Goal: Complete application form: Complete application form

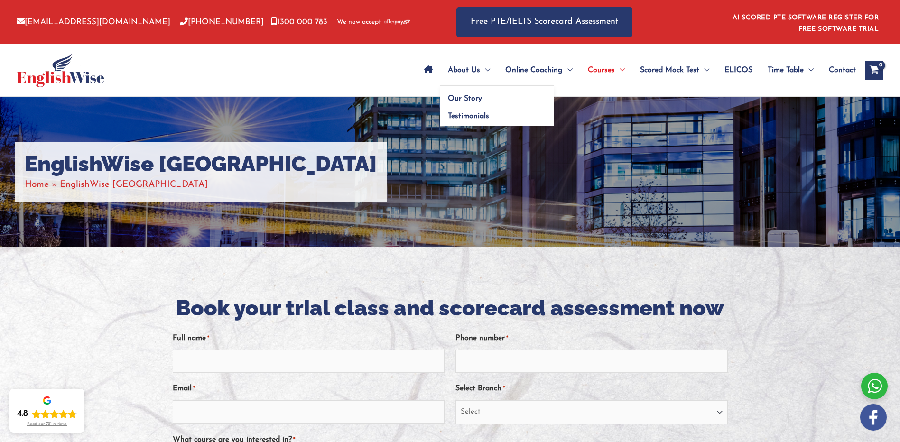
click at [461, 65] on span "About Us" at bounding box center [464, 70] width 32 height 33
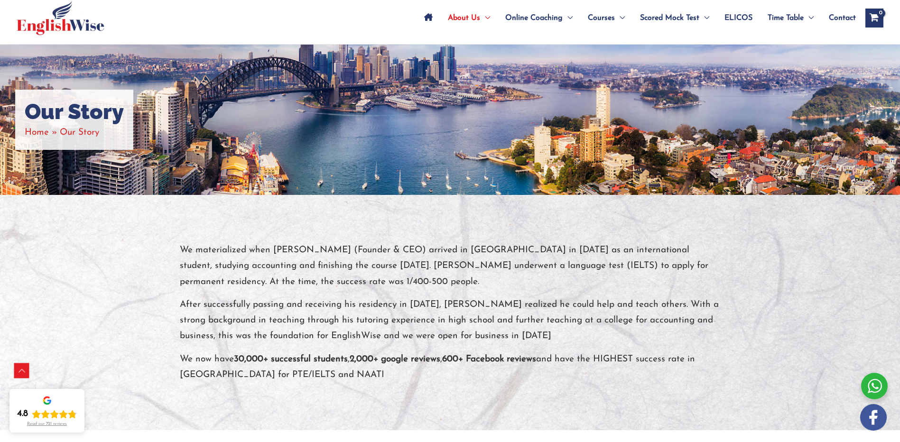
scroll to position [47, 0]
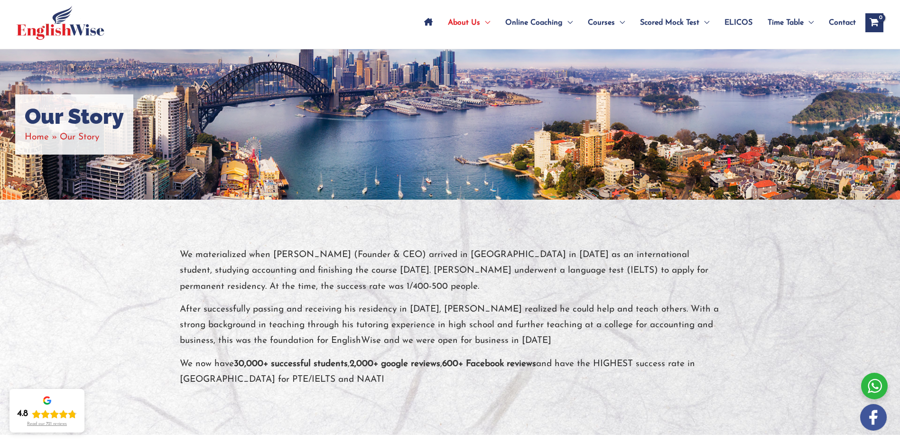
click at [835, 20] on span "Contact" at bounding box center [842, 22] width 27 height 33
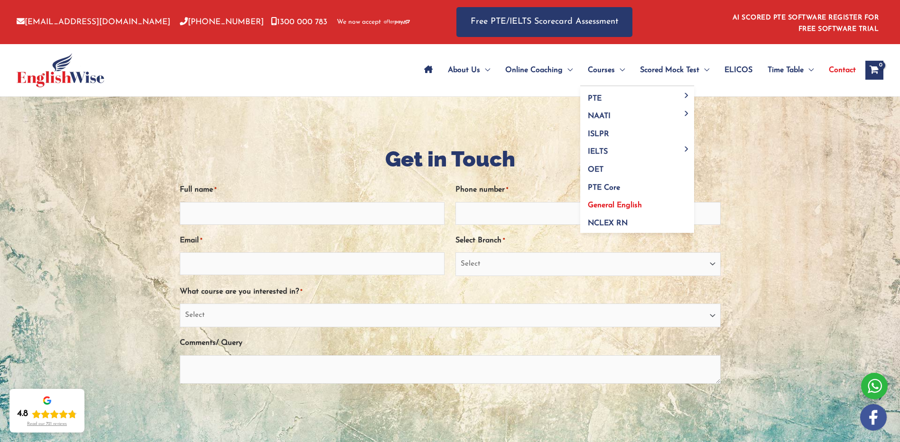
click at [608, 204] on span "General English" at bounding box center [615, 206] width 54 height 8
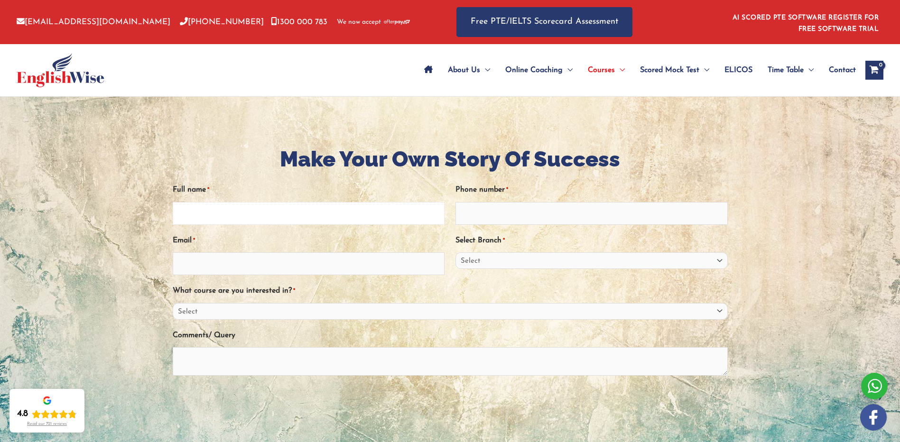
click at [261, 209] on input "Full name *" at bounding box center [309, 213] width 272 height 23
type input "[PERSON_NAME]"
click at [475, 217] on input "Phone number *" at bounding box center [592, 213] width 272 height 23
type input "[PERSON_NAME]"
click at [252, 262] on input "Email *" at bounding box center [309, 263] width 272 height 23
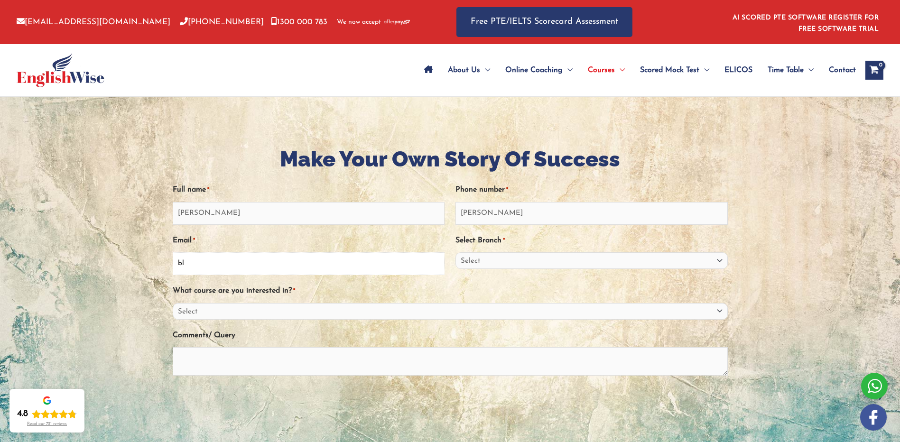
type input "b"
type input "nikki.vajrabukka@infrastructure.gov.au"
click at [467, 262] on select "Select Sydney City Center Sydney Parramatta EnglishWise Global Brisbane Gold Co…" at bounding box center [592, 260] width 272 height 17
click at [493, 260] on select "Select Sydney City Center Sydney Parramatta EnglishWise Global Brisbane Gold Co…" at bounding box center [592, 260] width 272 height 17
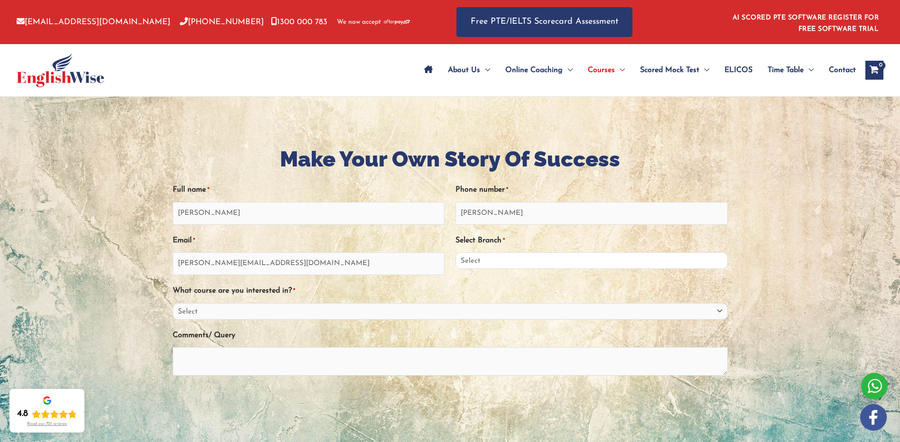
select select "[GEOGRAPHIC_DATA]/[GEOGRAPHIC_DATA]"
click at [456, 252] on select "Select Sydney City Center Sydney Parramatta EnglishWise Global Brisbane Gold Co…" at bounding box center [592, 260] width 272 height 17
click at [280, 311] on select "Select PTE NAATI IELTS OET General English" at bounding box center [450, 311] width 555 height 17
select select "General English"
click at [173, 303] on select "Select PTE NAATI IELTS OET General English" at bounding box center [450, 311] width 555 height 17
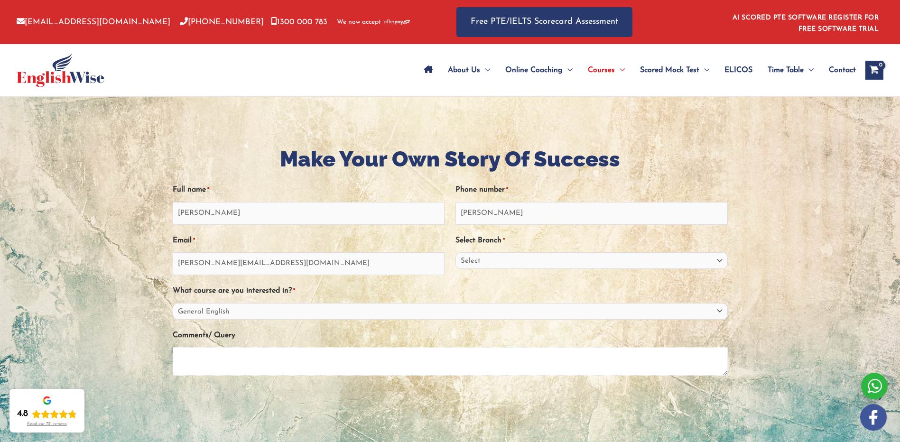
click at [186, 362] on textarea "Comments/ Query" at bounding box center [450, 361] width 555 height 28
type textarea "G"
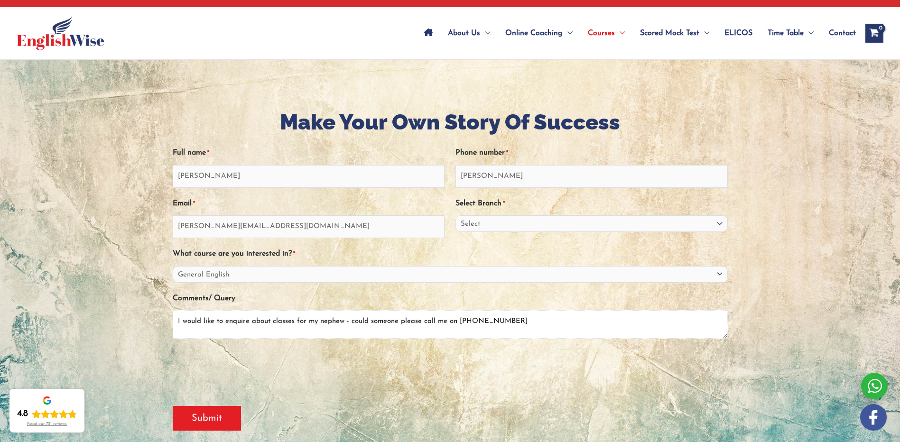
scroll to position [95, 0]
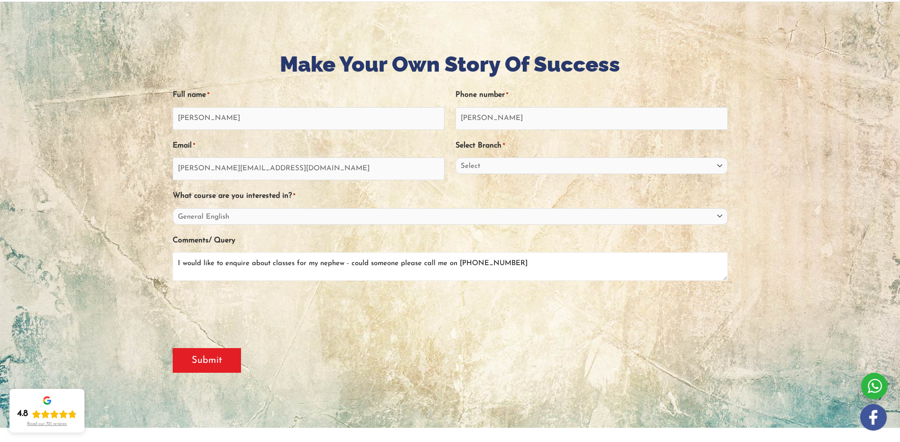
click at [520, 264] on textarea "I would like to enquire about classes for my nephew - could someone please call…" at bounding box center [450, 266] width 555 height 28
click at [341, 264] on textarea "I would like to enquire about classes for my nephew - could someone please call…" at bounding box center [450, 266] width 555 height 28
click at [269, 261] on textarea "I would like to enquire about classes for my nephew - could someone please call…" at bounding box center [450, 266] width 555 height 28
click at [381, 264] on textarea "I would like to enquire about small group classes for my nephew - could someone…" at bounding box center [450, 266] width 555 height 28
type textarea "I would like to enquire about small group classes for my nephew, preferably in …"
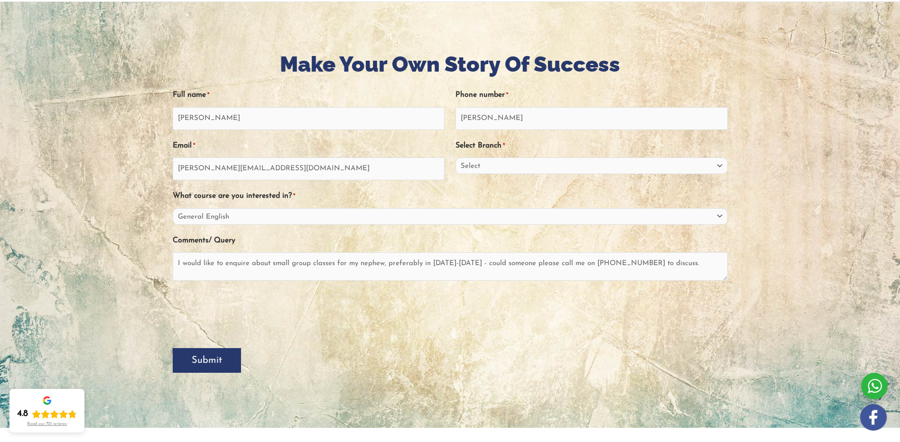
click at [197, 357] on input "Submit" at bounding box center [207, 360] width 68 height 25
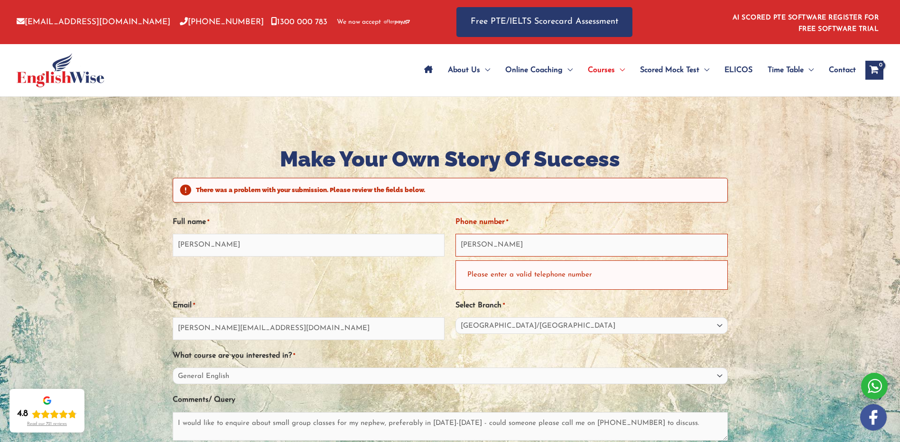
click at [483, 271] on div "Please enter a valid telephone number" at bounding box center [592, 275] width 272 height 29
click at [475, 278] on div "Please enter a valid telephone number" at bounding box center [592, 275] width 272 height 29
click at [481, 247] on input "Wynn" at bounding box center [592, 245] width 272 height 23
drag, startPoint x: 478, startPoint y: 245, endPoint x: 452, endPoint y: 246, distance: 26.1
click at [452, 246] on div "Full name * Nikki Phone number * Wynn Please enter a valid telephone number Ema…" at bounding box center [450, 348] width 555 height 285
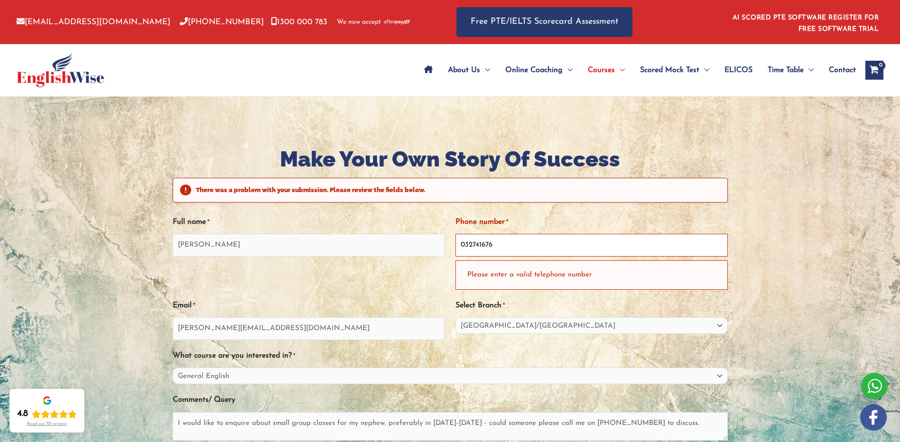
drag, startPoint x: 487, startPoint y: 246, endPoint x: 437, endPoint y: 246, distance: 50.3
click at [437, 246] on div "Full name * Nikki Phone number * 032741676 Please enter a valid telephone numbe…" at bounding box center [450, 348] width 555 height 285
type input "0432741676"
click at [224, 241] on input "Nikki" at bounding box center [309, 245] width 272 height 23
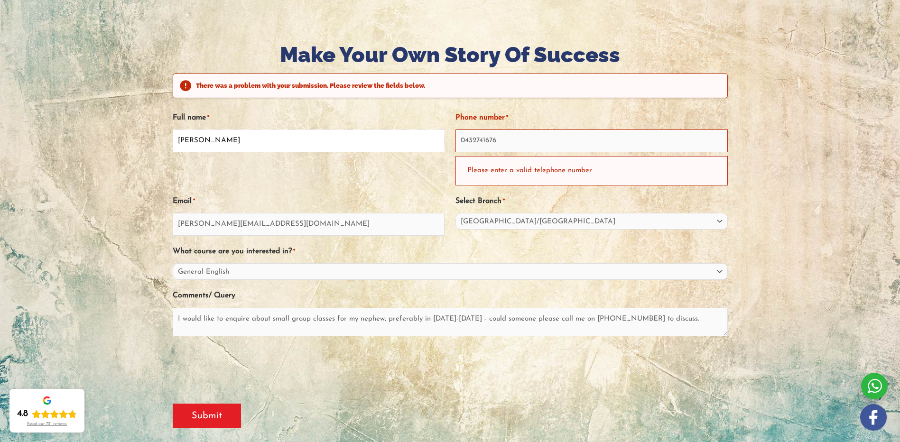
scroll to position [142, 0]
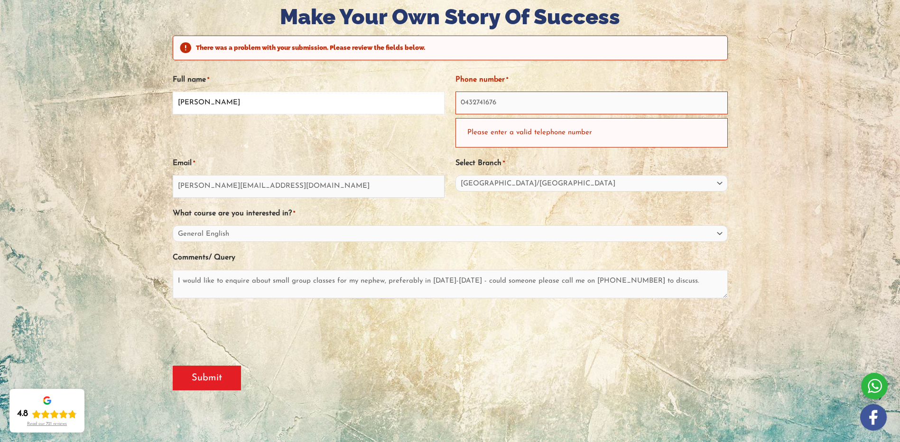
type input "Nikki Wynn"
click at [211, 378] on input "Submit" at bounding box center [207, 378] width 68 height 25
